Goal: Transaction & Acquisition: Download file/media

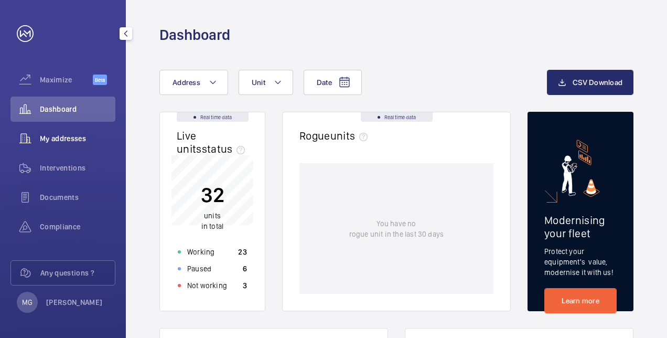
click at [68, 137] on span "My addresses" at bounding box center [78, 138] width 76 height 10
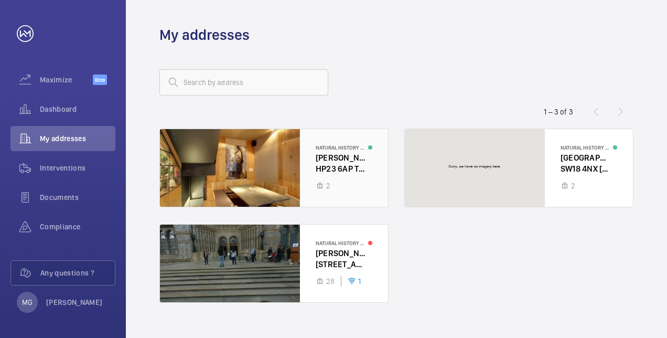
click at [368, 158] on div at bounding box center [274, 168] width 228 height 78
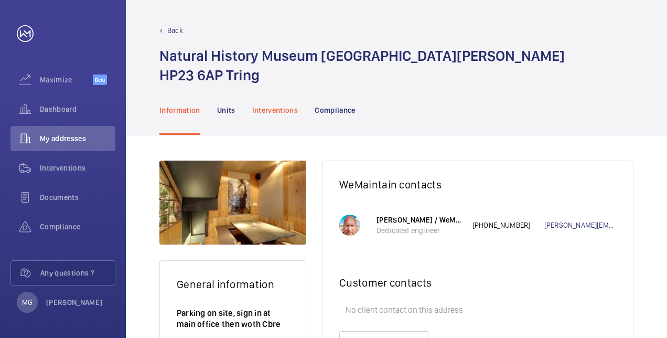
click at [285, 109] on p "Interventions" at bounding box center [275, 110] width 46 height 10
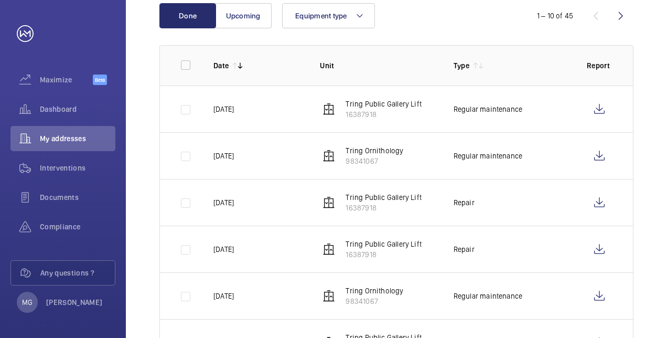
scroll to position [157, 0]
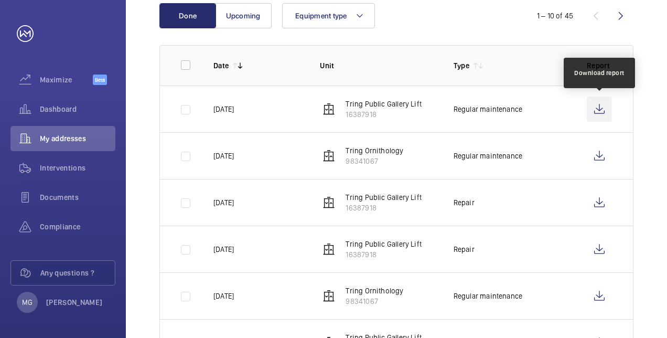
click at [600, 110] on wm-front-icon-button at bounding box center [599, 109] width 25 height 25
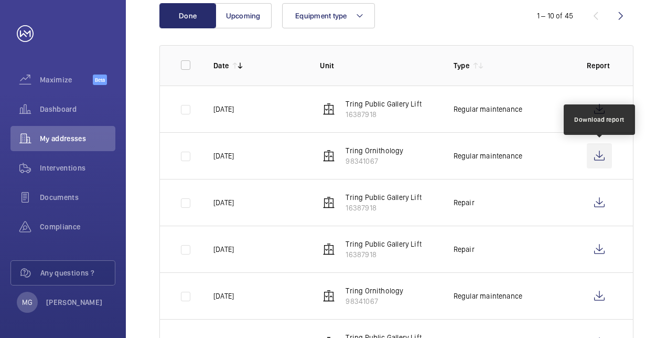
click at [601, 156] on wm-front-icon-button at bounding box center [599, 155] width 25 height 25
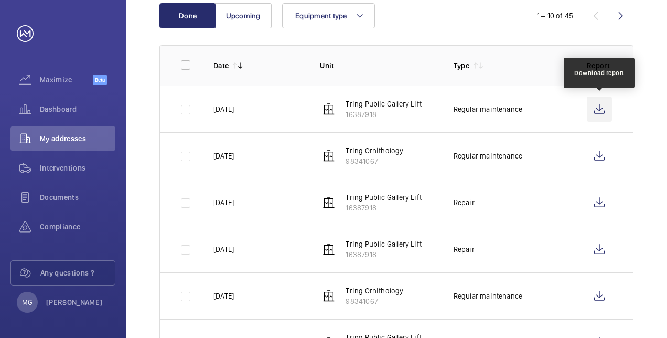
click at [599, 108] on wm-front-icon-button at bounding box center [599, 109] width 25 height 25
